Goal: Information Seeking & Learning: Learn about a topic

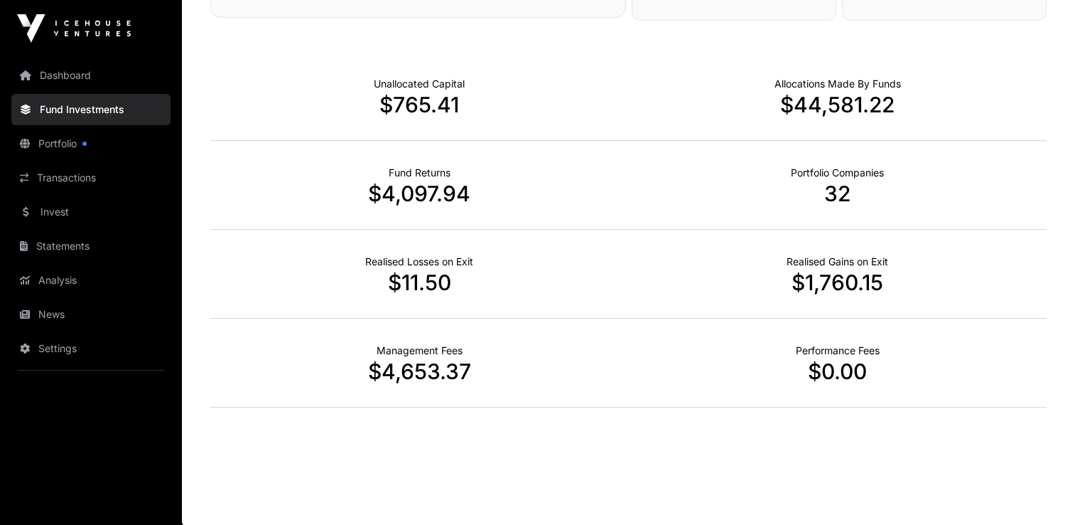
scroll to position [33, 0]
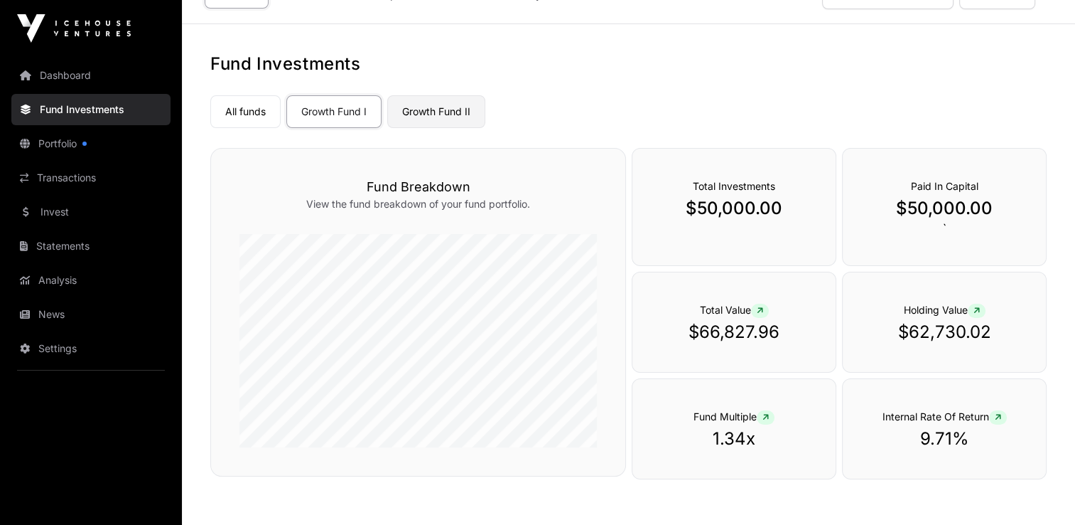
click at [441, 119] on link "Growth Fund II" at bounding box center [436, 111] width 98 height 33
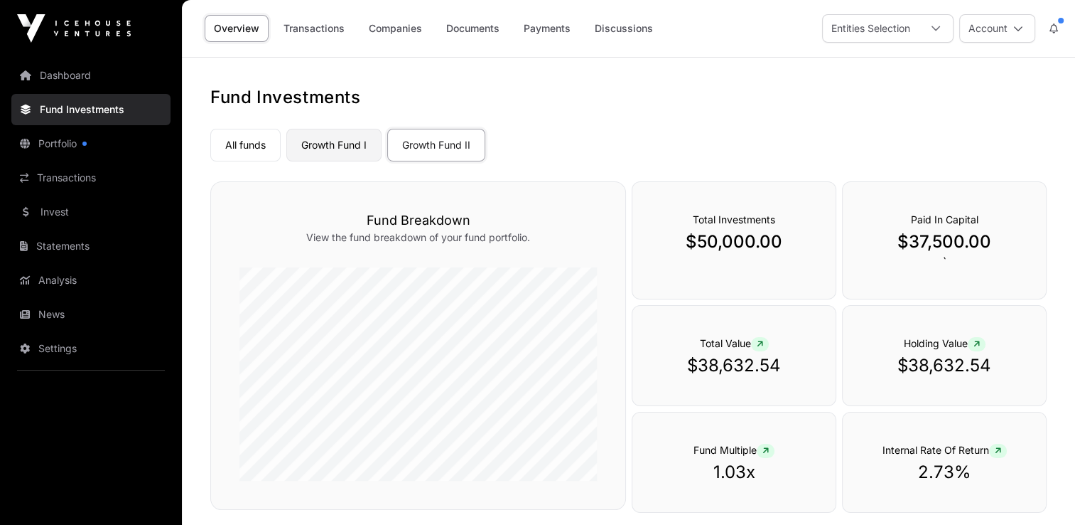
click at [355, 140] on link "Growth Fund I" at bounding box center [333, 145] width 95 height 33
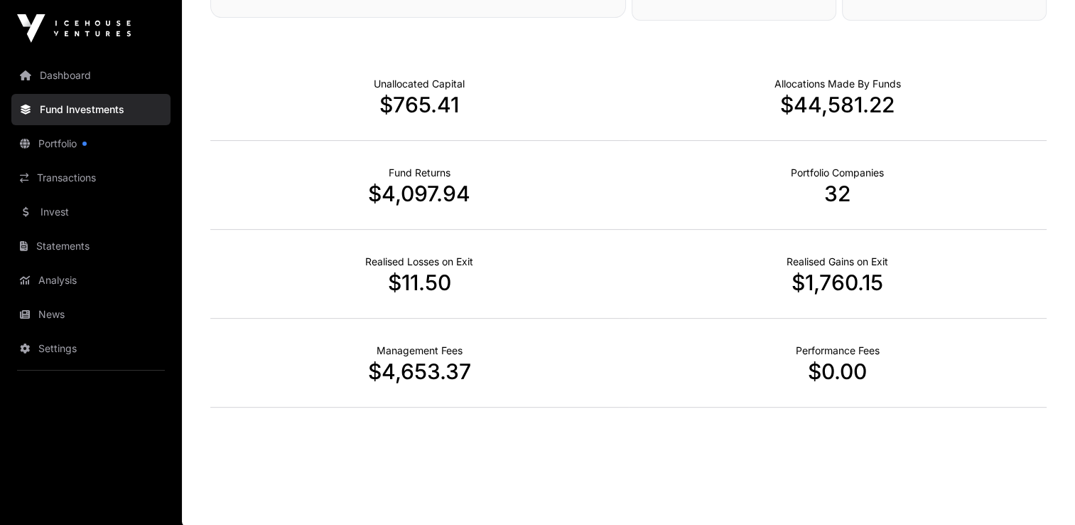
scroll to position [33, 0]
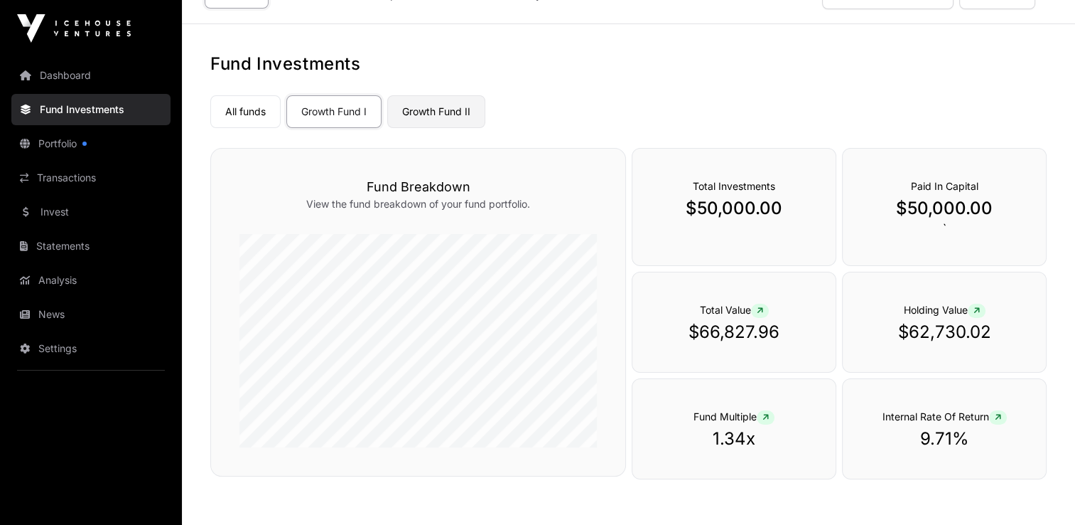
click at [461, 104] on link "Growth Fund II" at bounding box center [436, 111] width 98 height 33
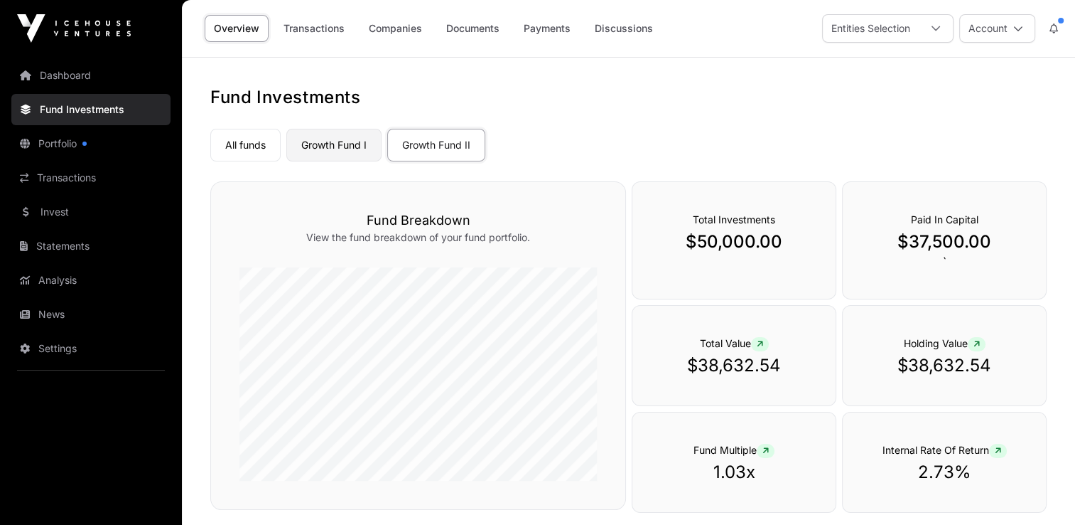
click at [322, 146] on link "Growth Fund I" at bounding box center [333, 145] width 95 height 33
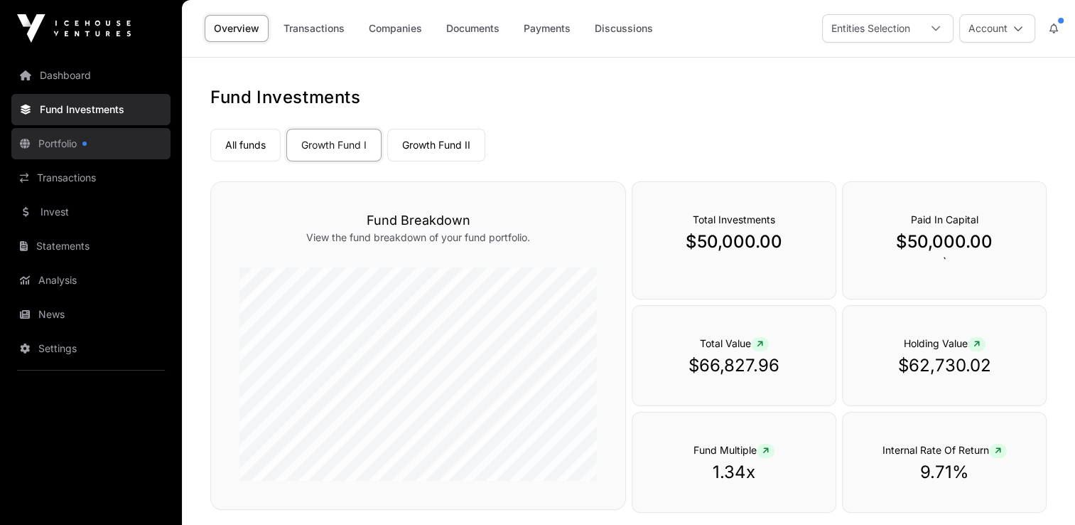
click at [71, 140] on link "Portfolio" at bounding box center [90, 143] width 159 height 31
